Goal: Task Accomplishment & Management: Manage account settings

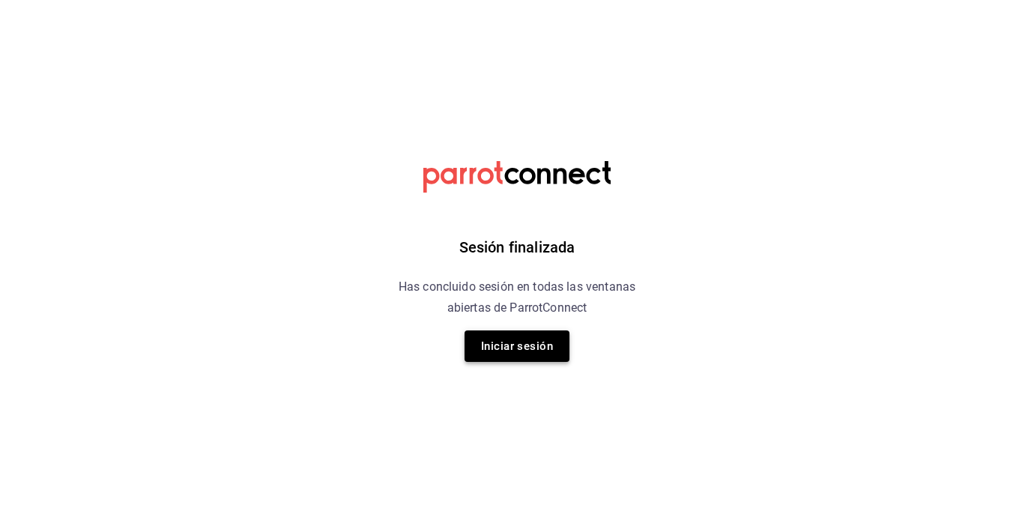
click at [505, 339] on button "Iniciar sesión" at bounding box center [517, 345] width 105 height 31
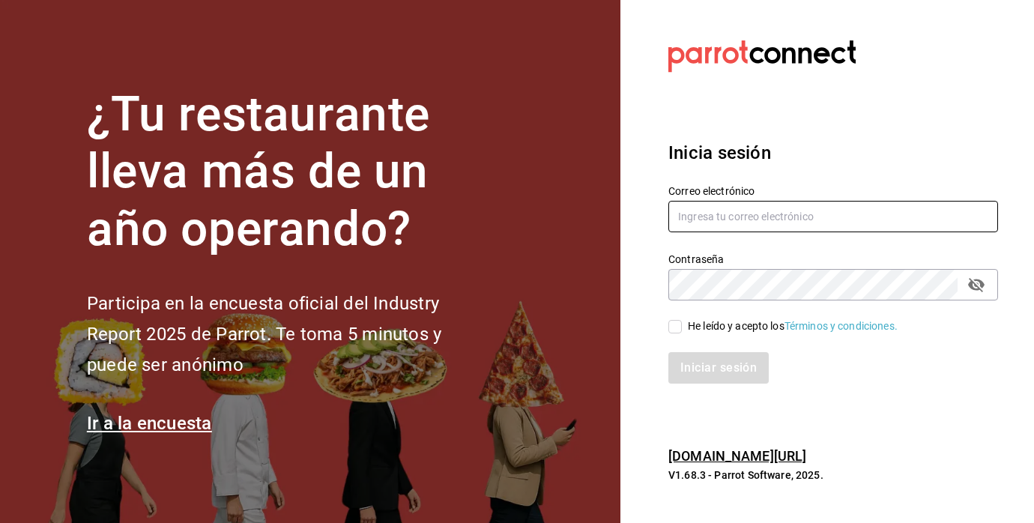
type input "[EMAIL_ADDRESS][PERSON_NAME][DOMAIN_NAME]"
click at [674, 328] on input "He leído y acepto los Términos y condiciones." at bounding box center [674, 326] width 13 height 13
checkbox input "true"
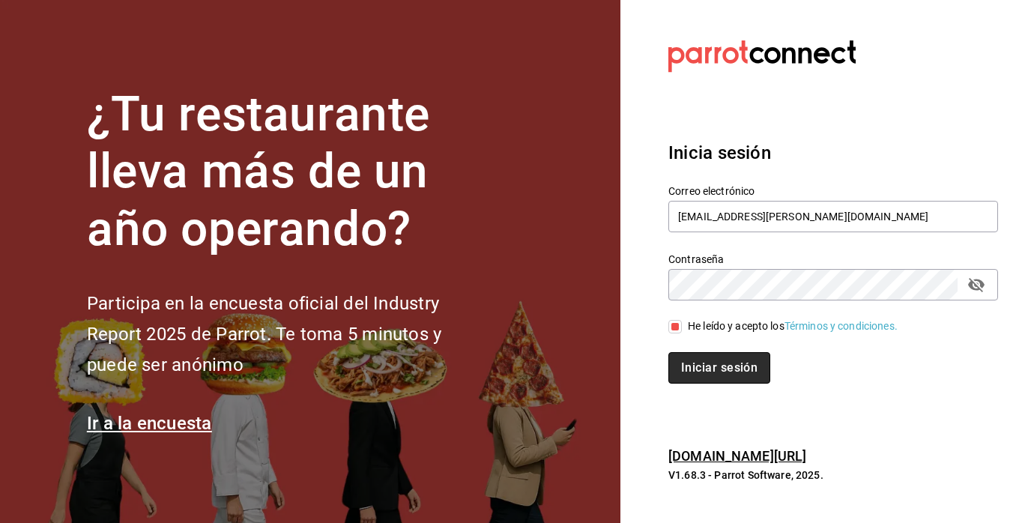
click at [694, 363] on button "Iniciar sesión" at bounding box center [719, 367] width 102 height 31
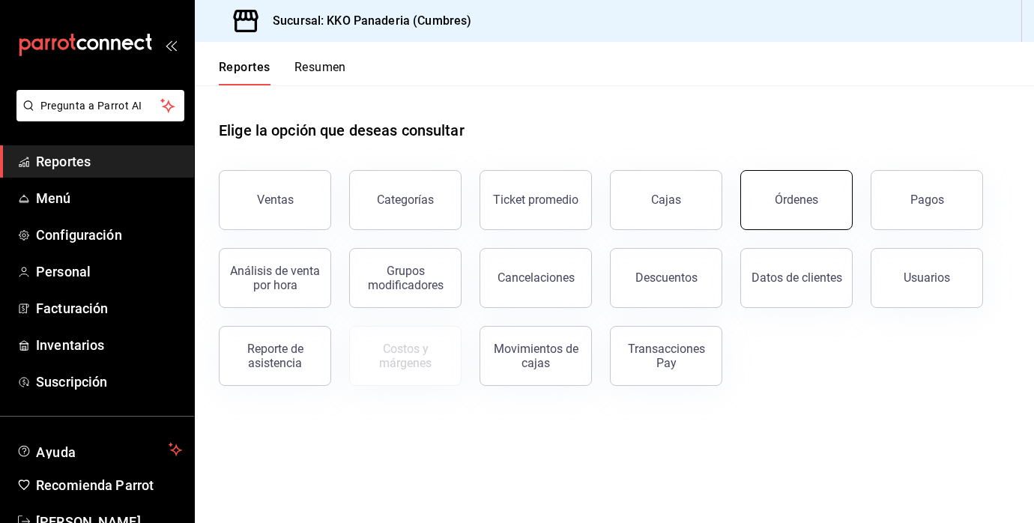
click at [823, 209] on button "Órdenes" at bounding box center [796, 200] width 112 height 60
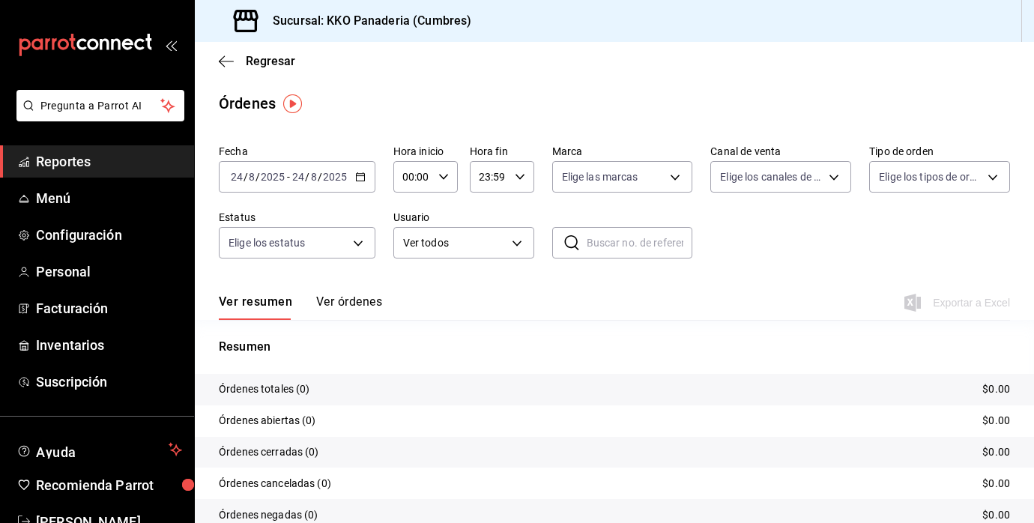
click at [363, 178] on \(Stroke\) "button" at bounding box center [360, 177] width 9 height 8
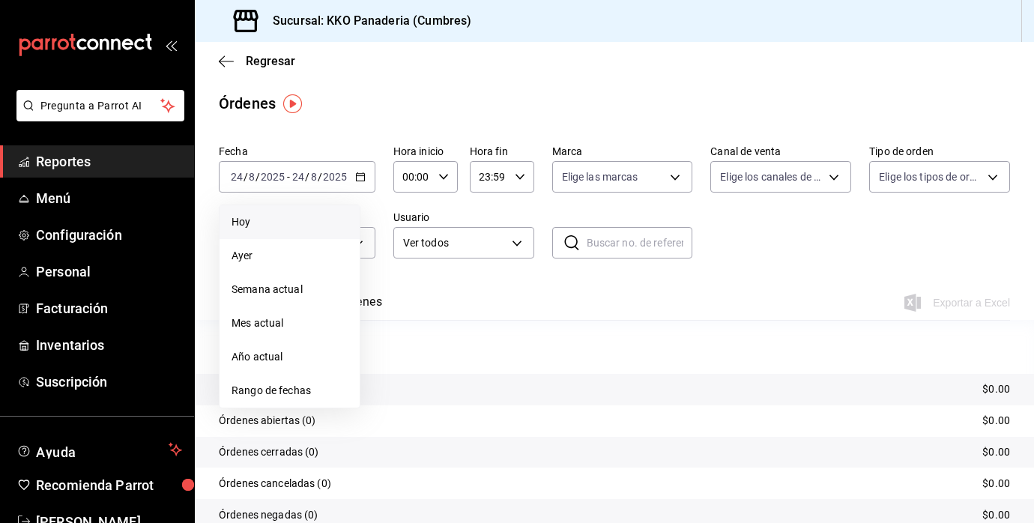
click at [273, 226] on span "Hoy" at bounding box center [290, 222] width 116 height 16
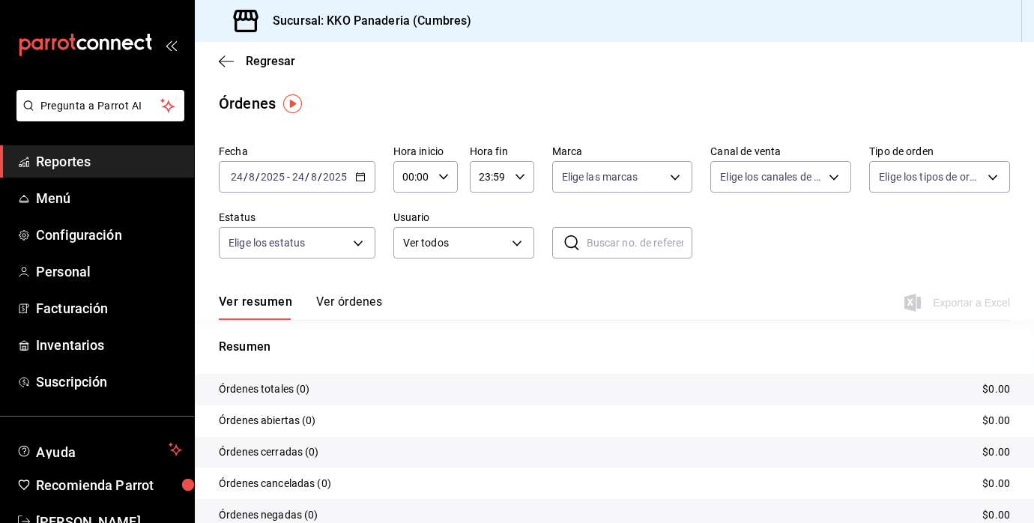
click at [363, 179] on \(Stroke\) "button" at bounding box center [360, 177] width 9 height 8
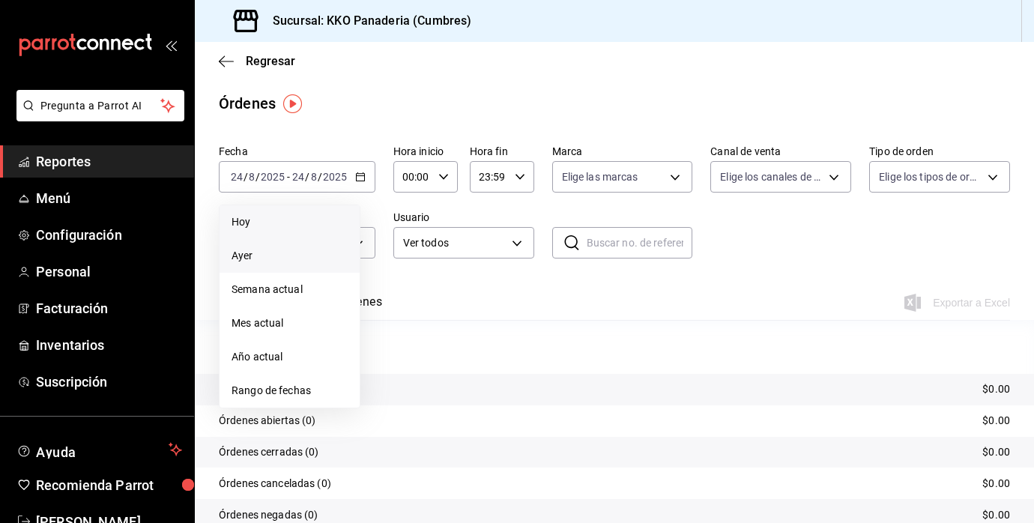
click at [280, 253] on span "Ayer" at bounding box center [290, 256] width 116 height 16
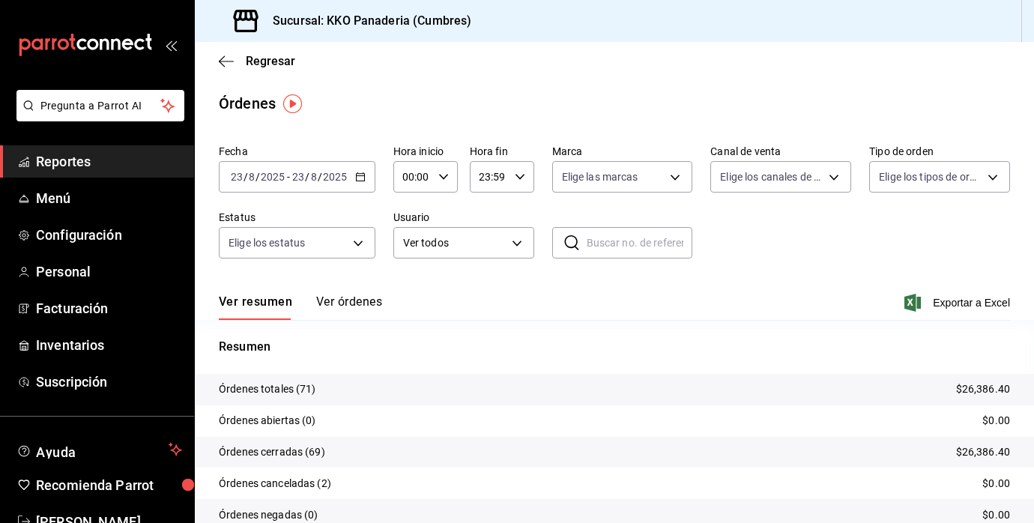
click at [74, 169] on span "Reportes" at bounding box center [109, 161] width 146 height 20
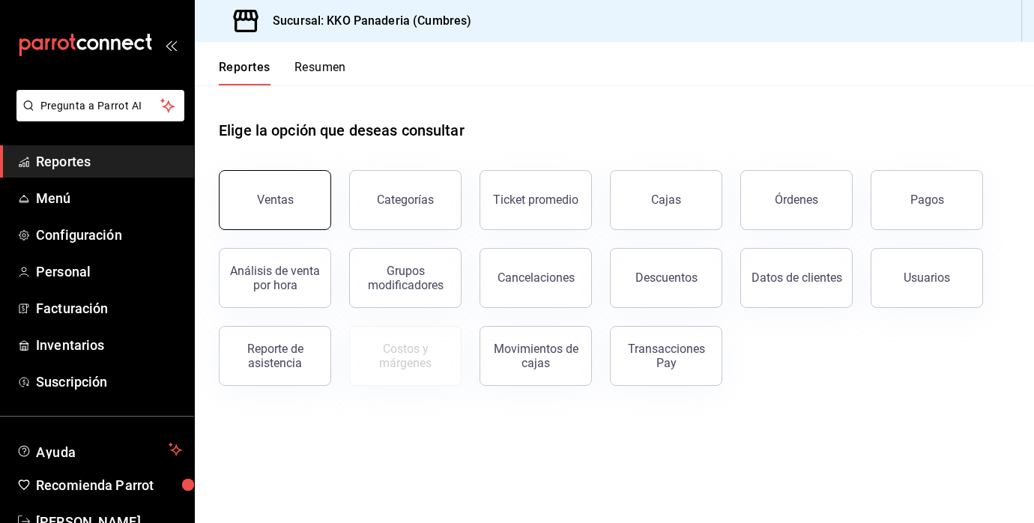
click at [295, 214] on button "Ventas" at bounding box center [275, 200] width 112 height 60
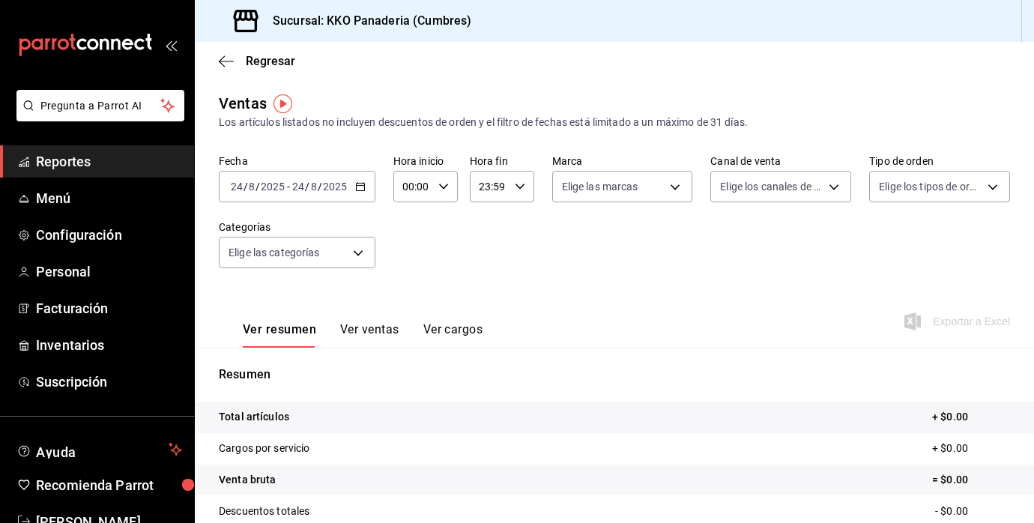
click at [362, 190] on icon "button" at bounding box center [360, 186] width 10 height 10
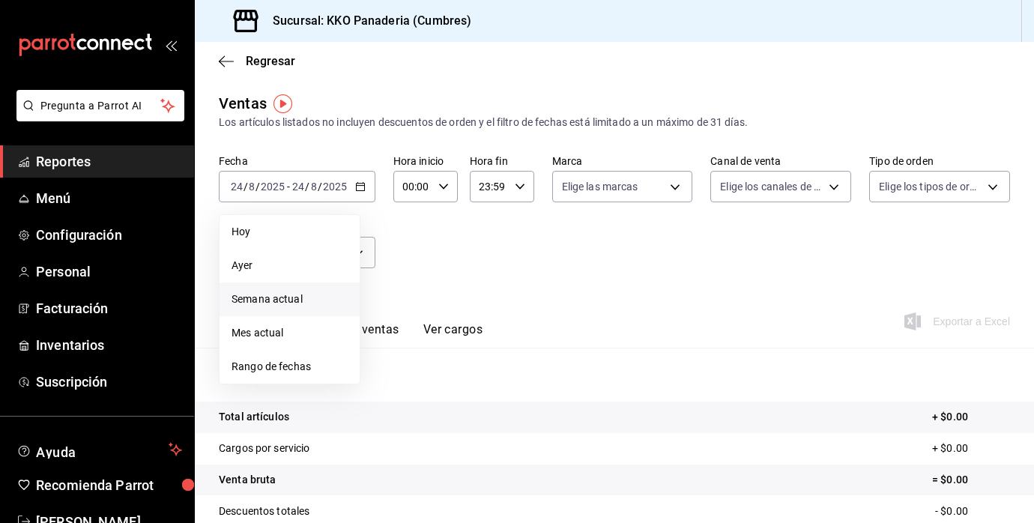
click at [287, 300] on span "Semana actual" at bounding box center [290, 300] width 116 height 16
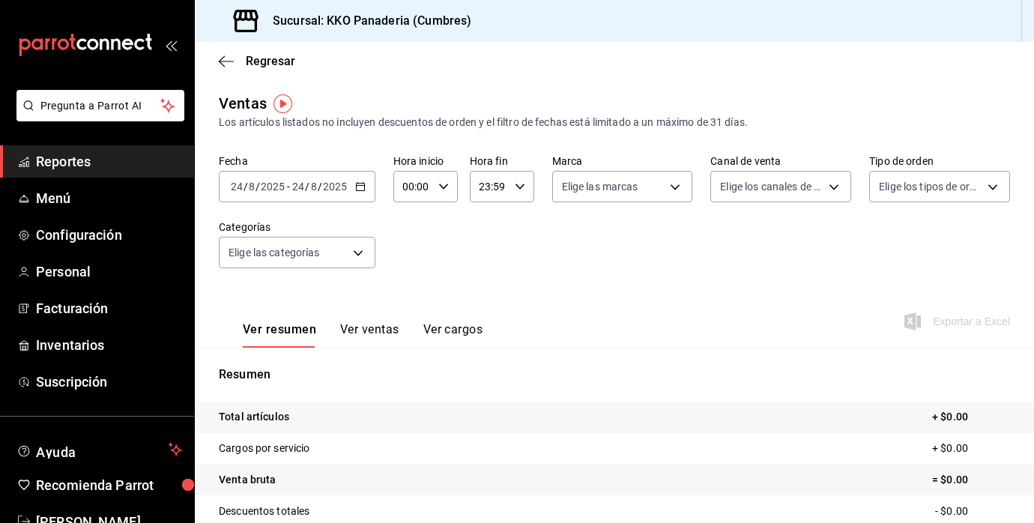
click at [359, 189] on icon "button" at bounding box center [360, 186] width 10 height 10
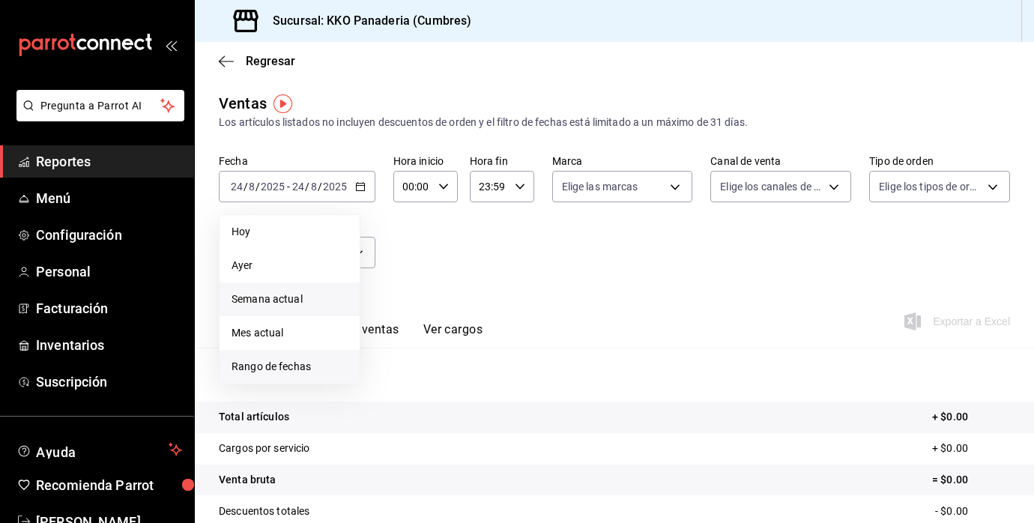
click at [283, 371] on span "Rango de fechas" at bounding box center [290, 367] width 116 height 16
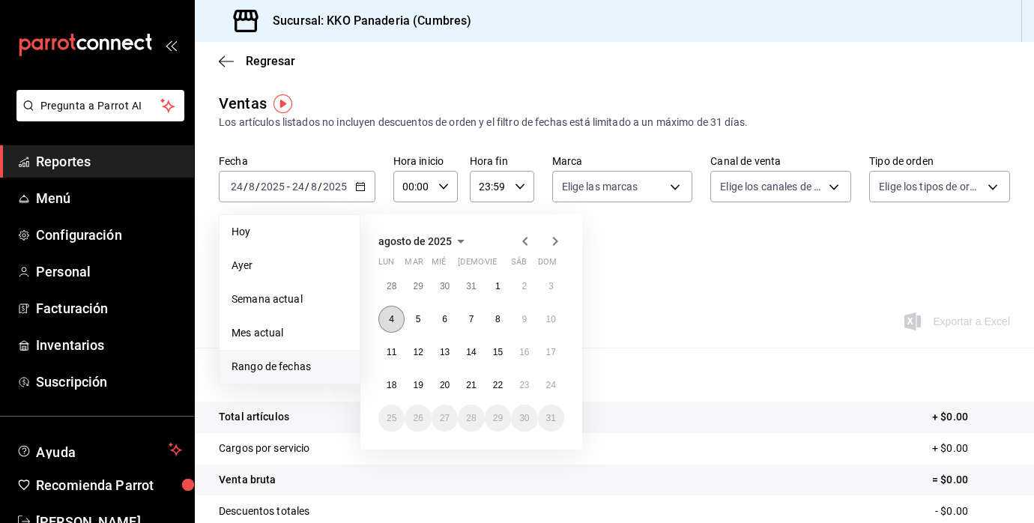
click at [396, 327] on button "4" at bounding box center [391, 319] width 26 height 27
click at [506, 391] on button "22" at bounding box center [498, 385] width 26 height 27
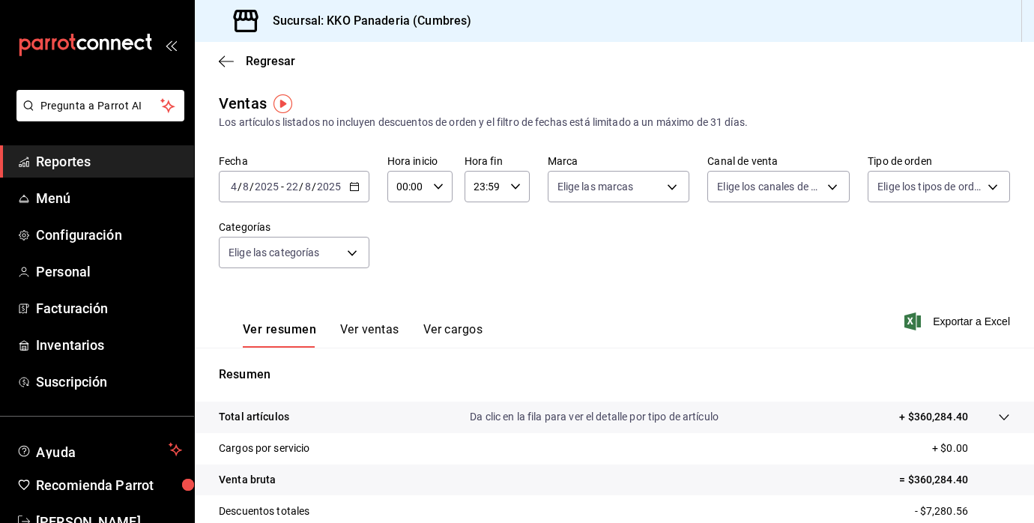
click at [116, 159] on span "Reportes" at bounding box center [109, 161] width 146 height 20
